Goal: Task Accomplishment & Management: Manage account settings

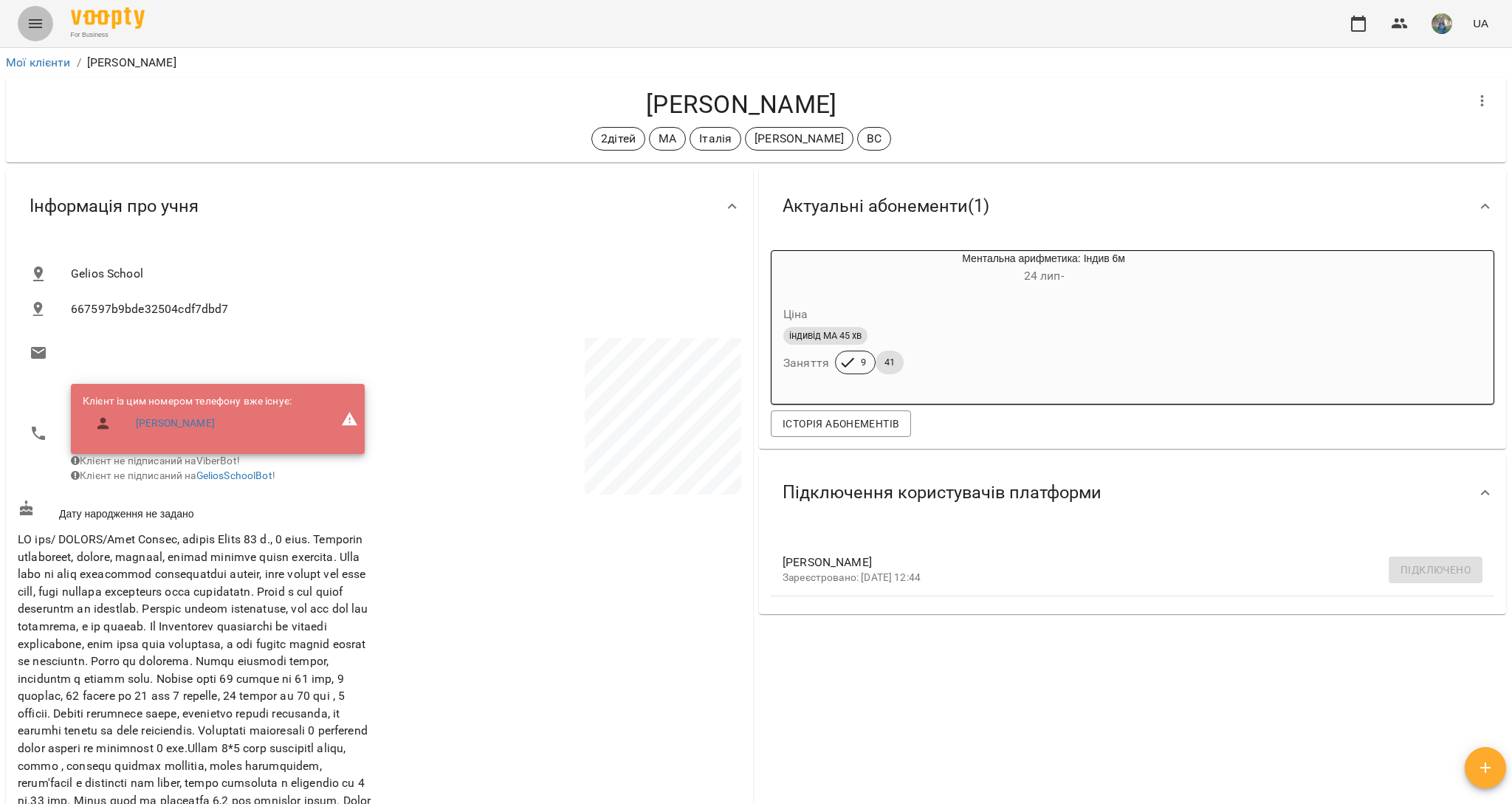
click at [28, 29] on icon "Menu" at bounding box center [35, 23] width 17 height 17
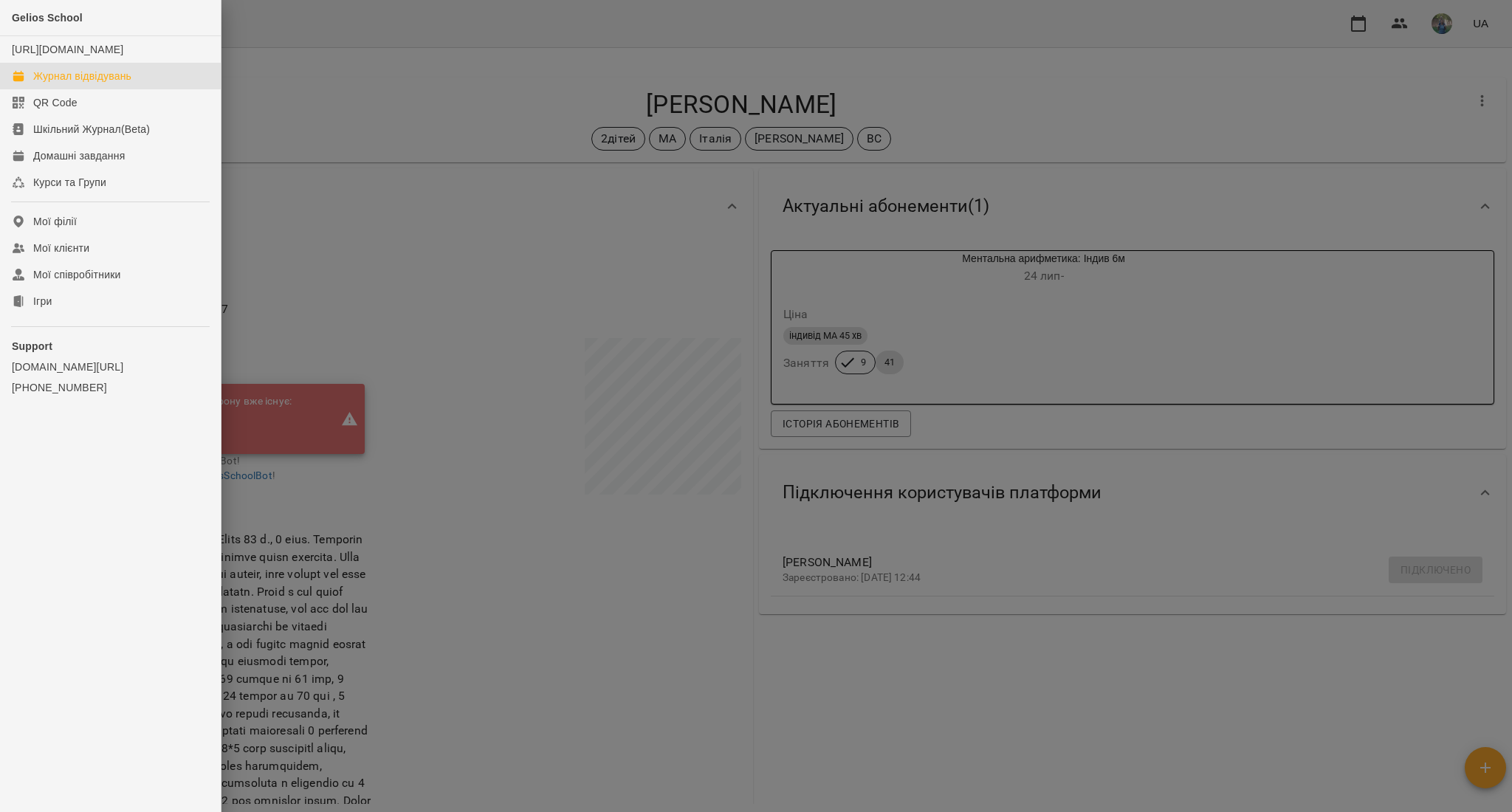
click at [53, 83] on div "Журнал відвідувань" at bounding box center [82, 76] width 98 height 15
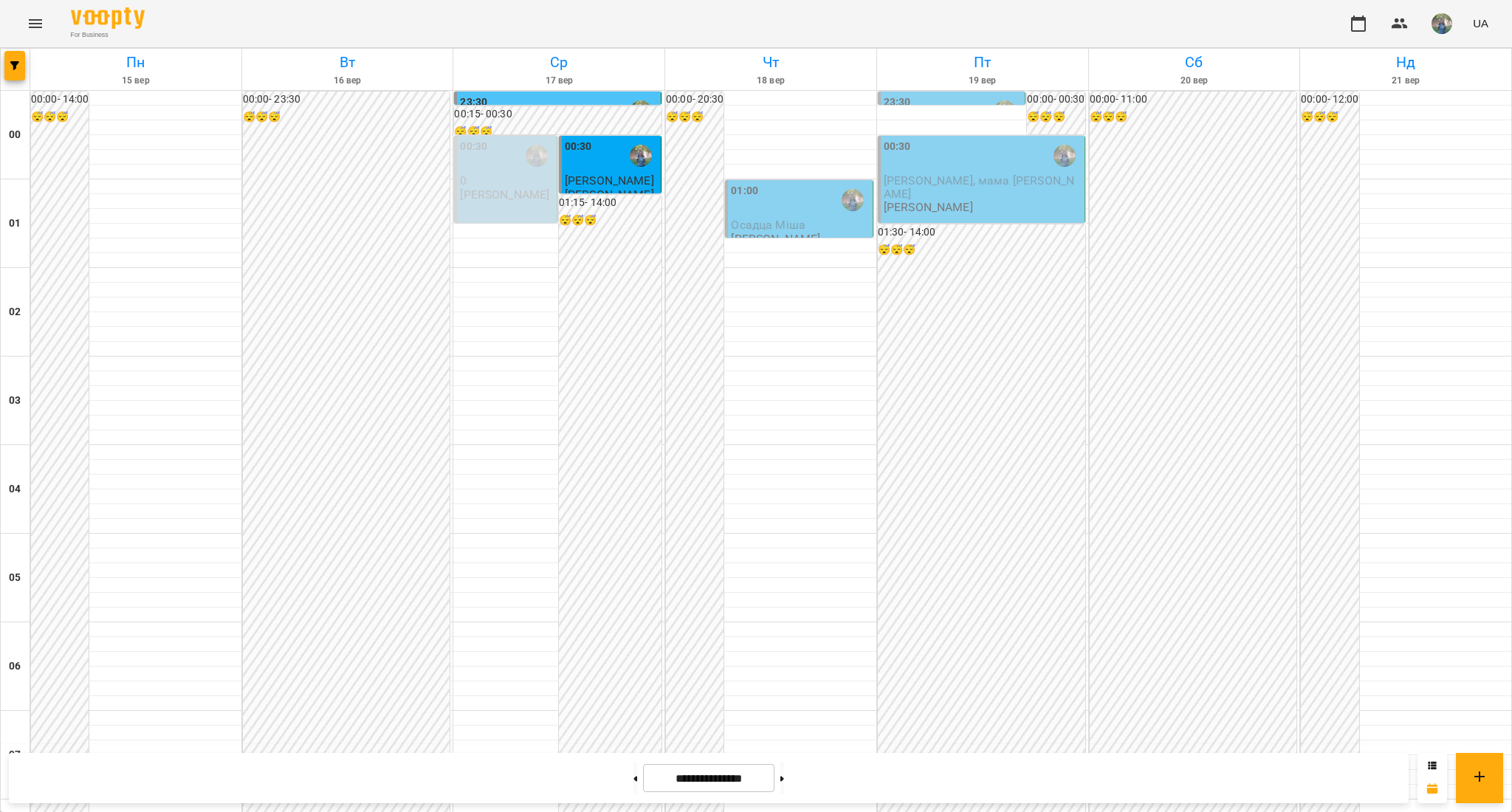
scroll to position [984, 0]
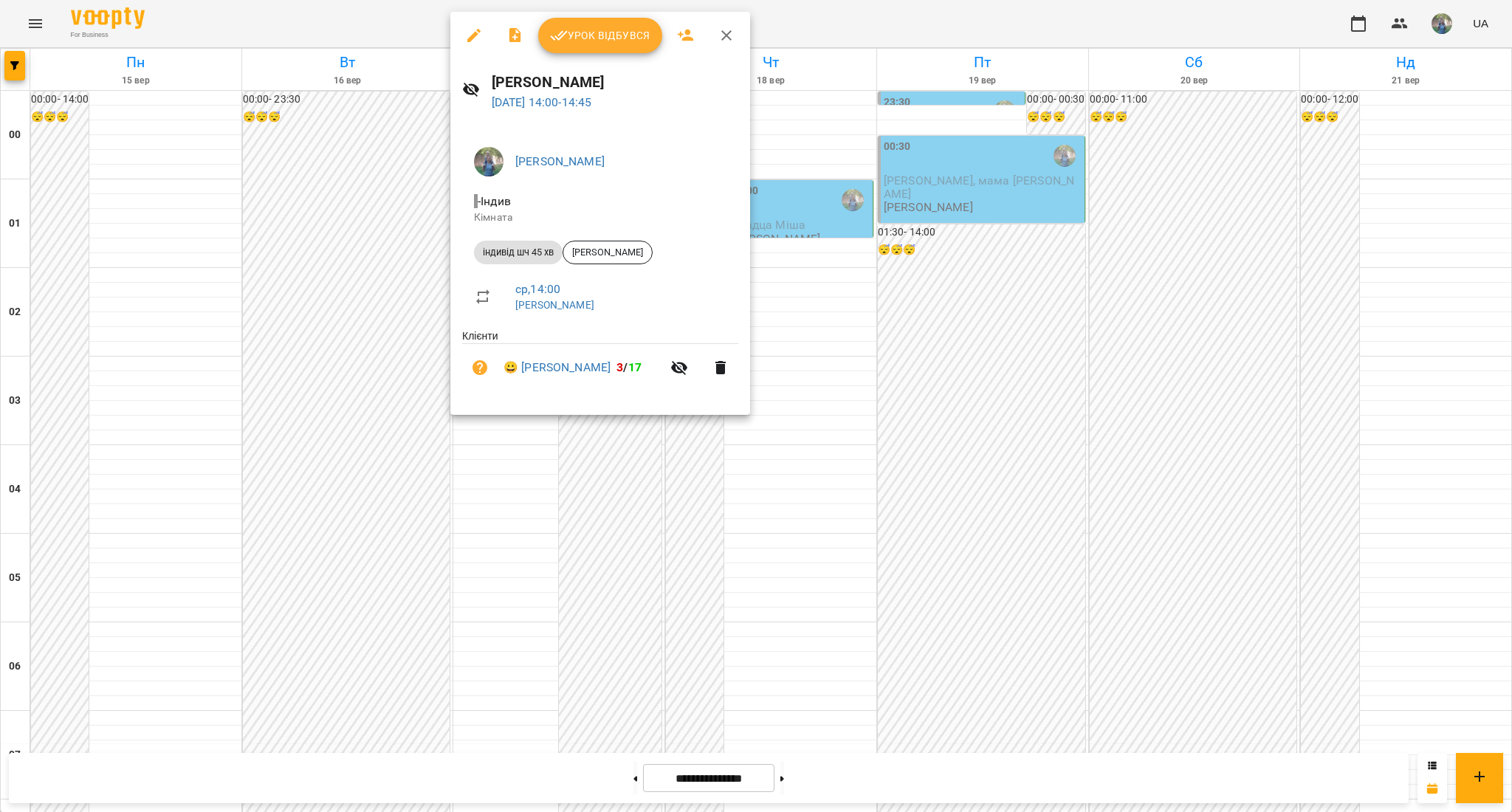
click at [594, 30] on span "Урок відбувся" at bounding box center [600, 35] width 101 height 17
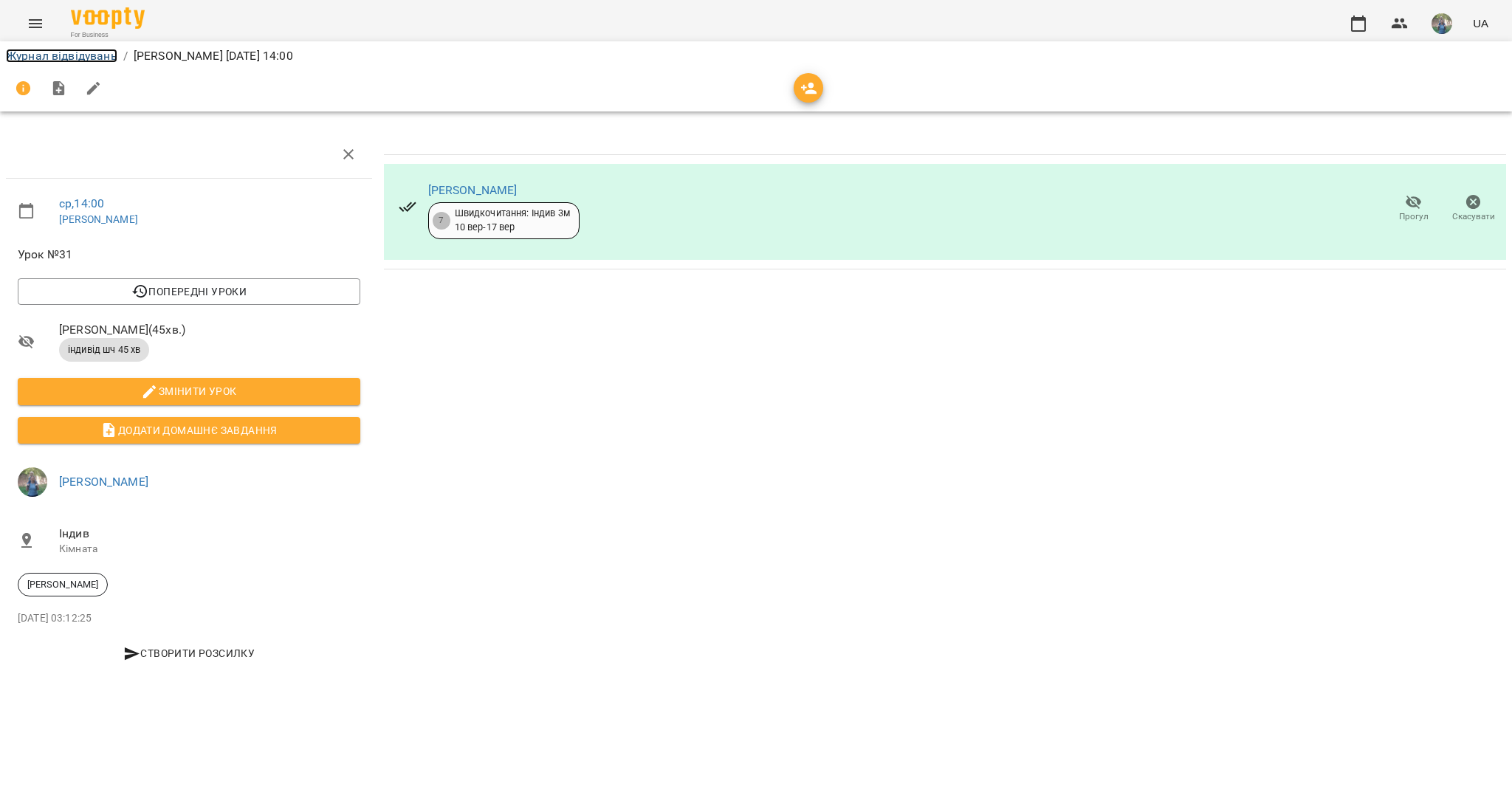
click at [22, 57] on link "Журнал відвідувань" at bounding box center [62, 56] width 111 height 14
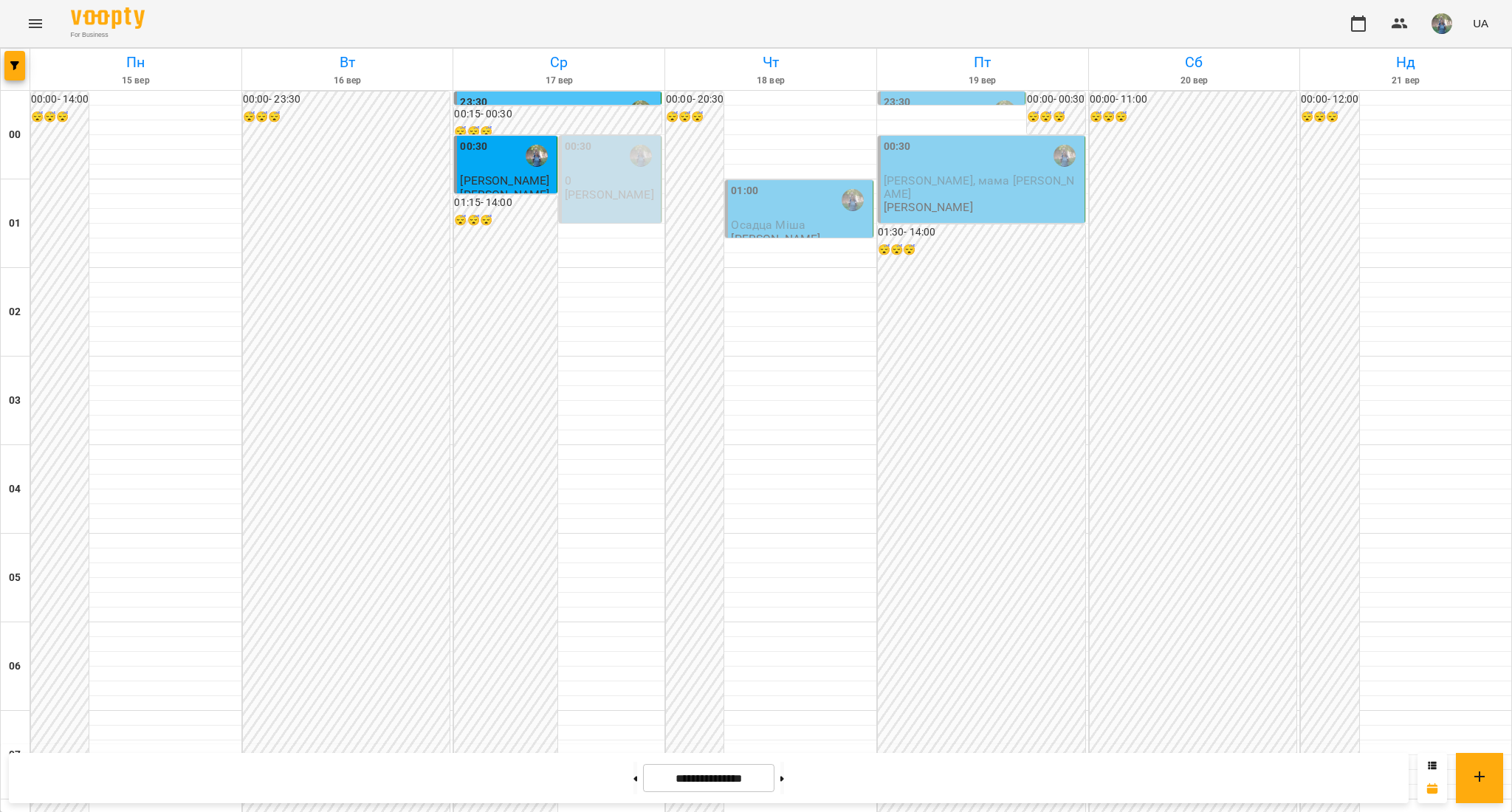
scroll to position [1175, 0]
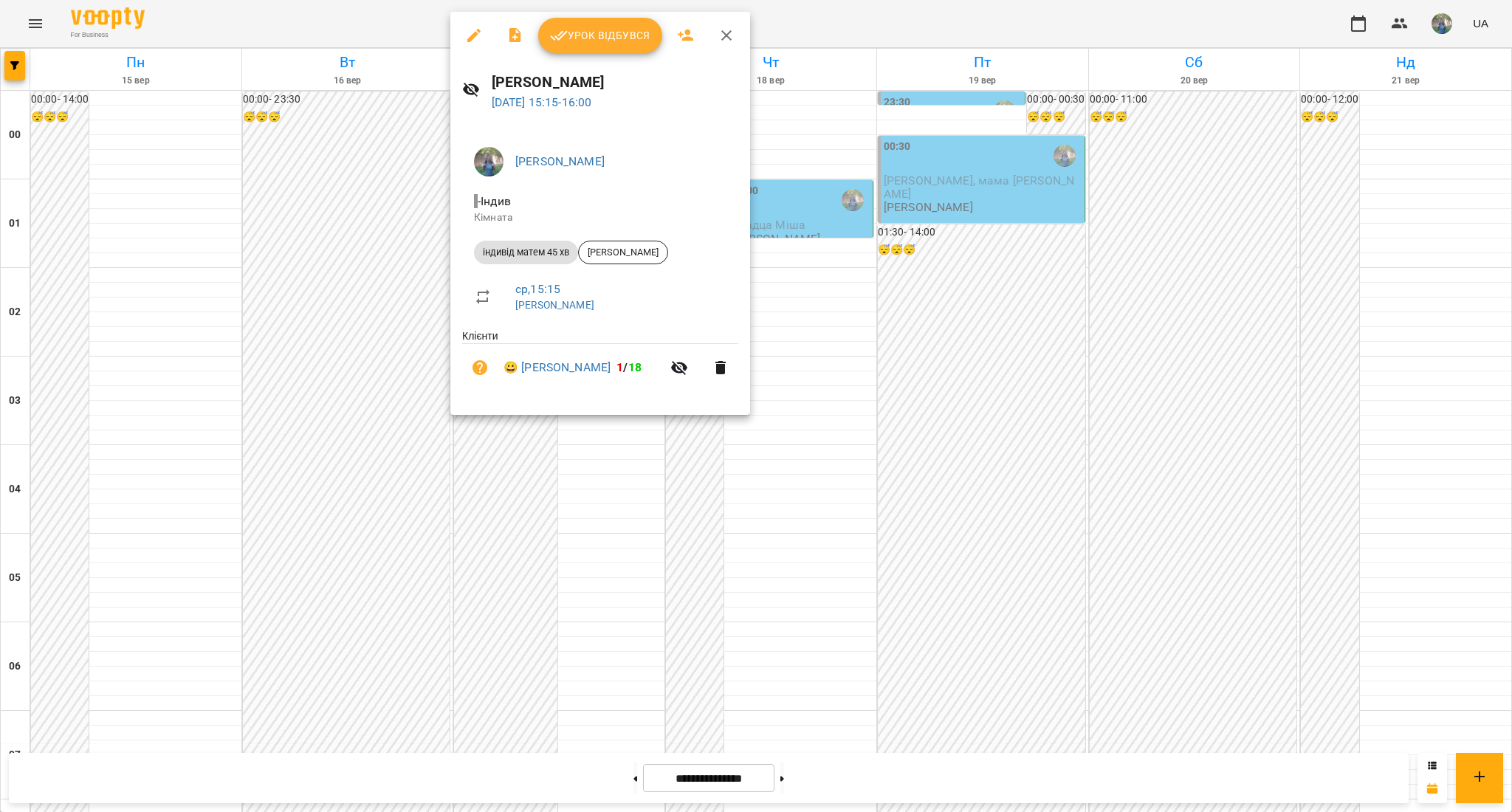
click at [586, 37] on span "Урок відбувся" at bounding box center [600, 35] width 101 height 17
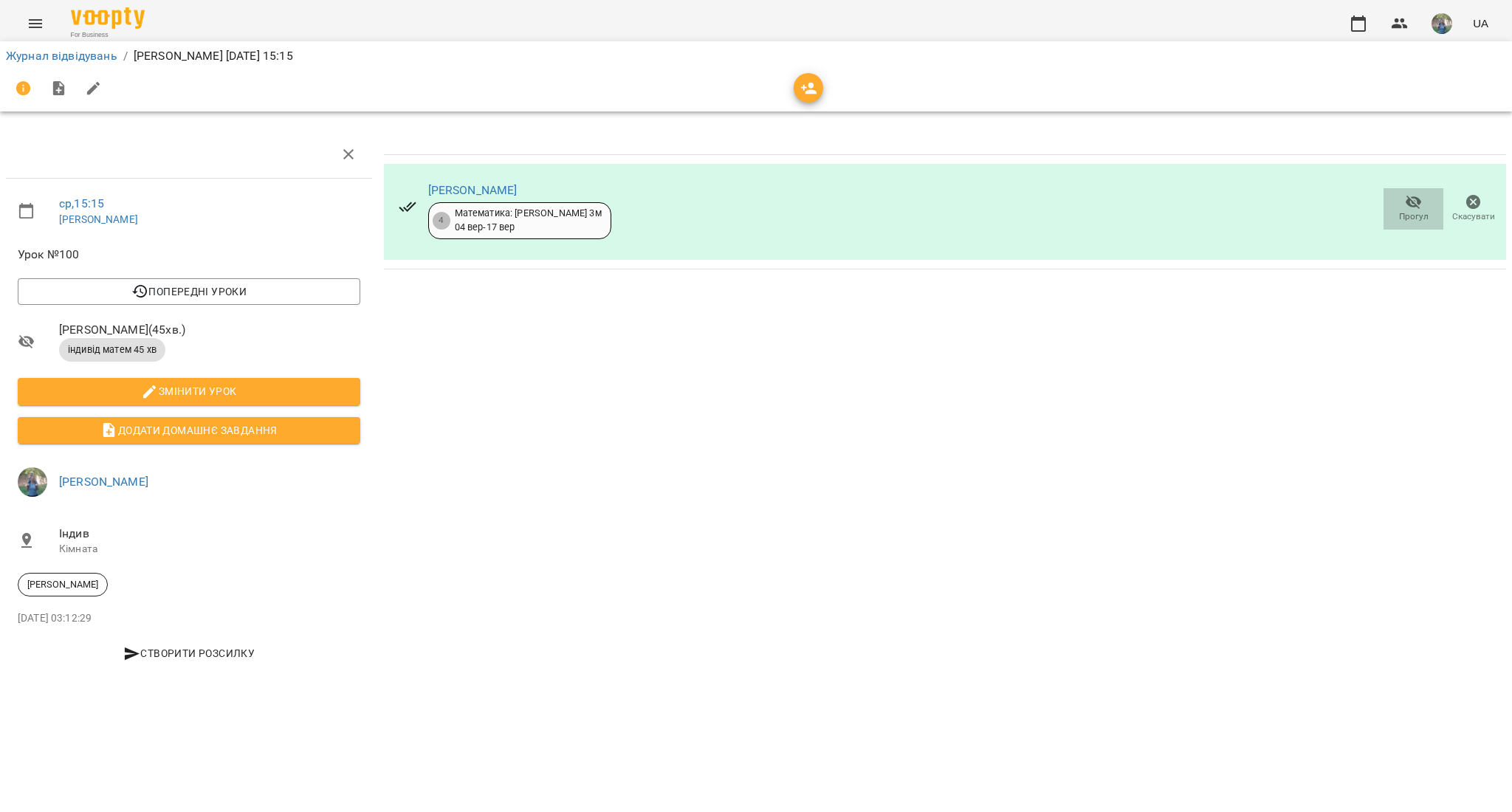
click at [1404, 204] on span "Прогул" at bounding box center [1413, 209] width 42 height 30
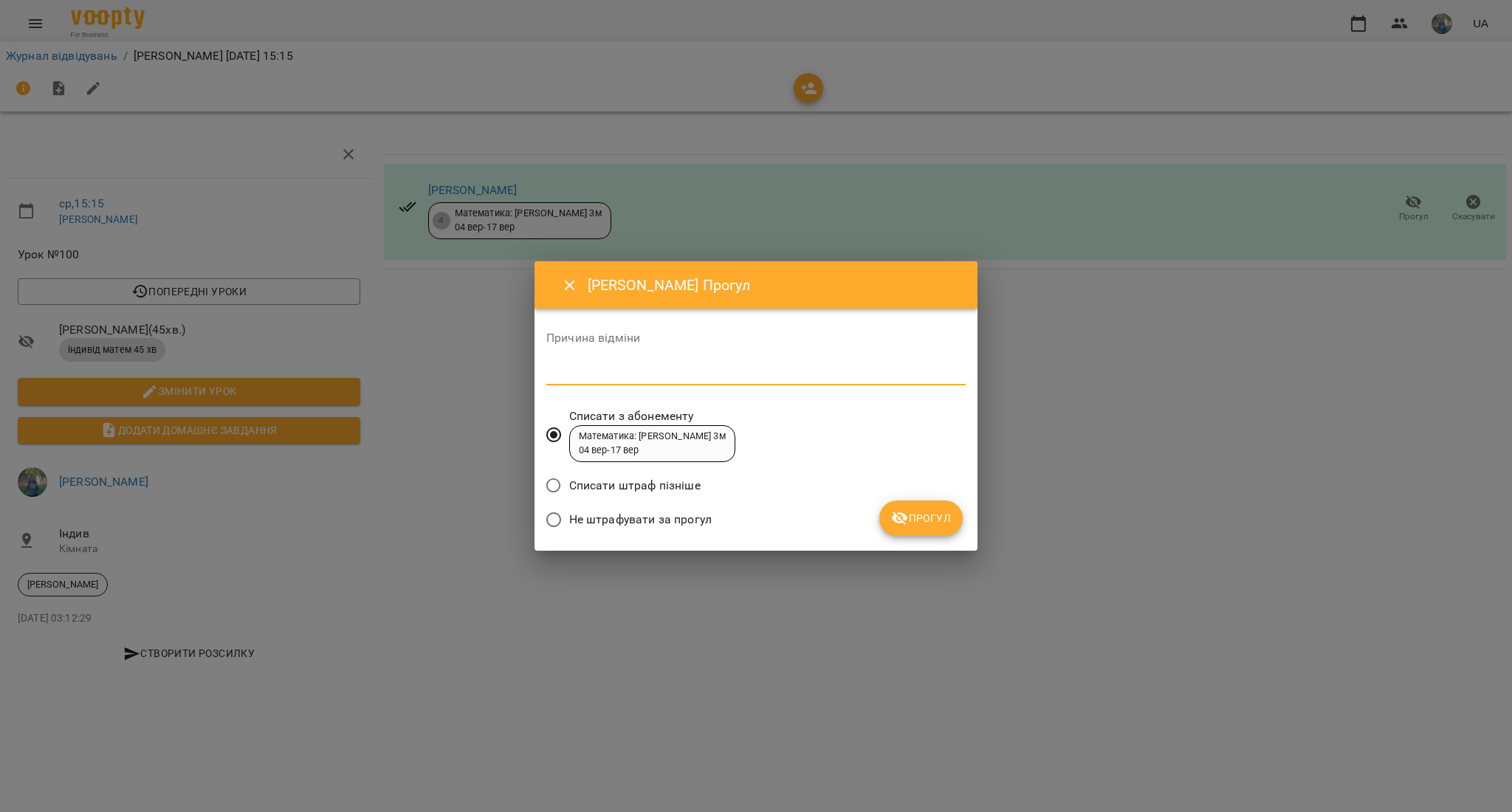
click at [638, 367] on textarea at bounding box center [756, 373] width 420 height 14
type textarea "*******"
click at [894, 524] on icon "submit" at bounding box center [899, 518] width 17 height 17
